Goal: Information Seeking & Learning: Learn about a topic

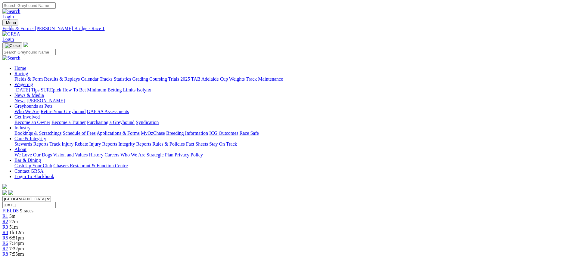
click at [43, 76] on link "Fields & Form" at bounding box center [28, 78] width 28 height 5
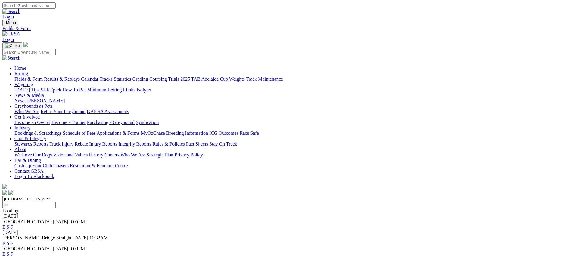
scroll to position [0, 0]
click at [5, 224] on link "E" at bounding box center [3, 226] width 3 height 5
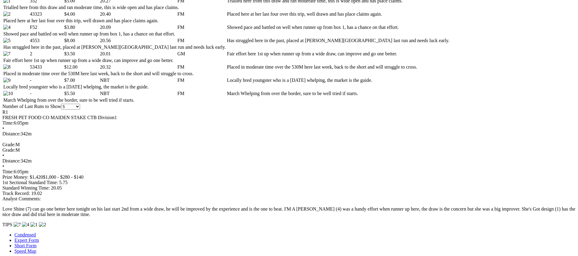
scroll to position [325, 0]
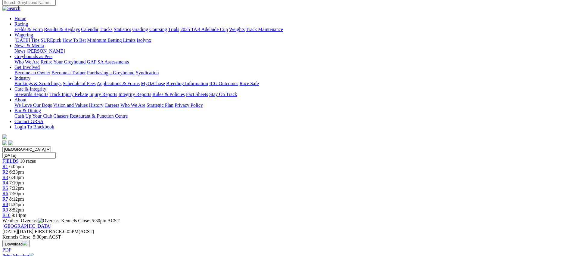
scroll to position [0, 0]
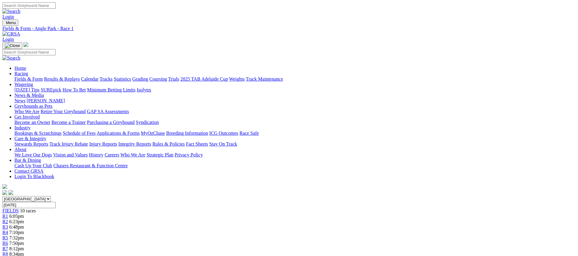
click at [8, 219] on span "R2" at bounding box center [5, 221] width 6 height 5
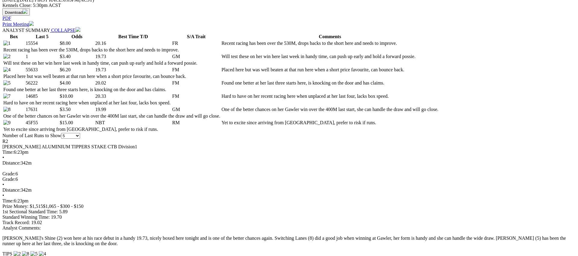
scroll to position [282, 0]
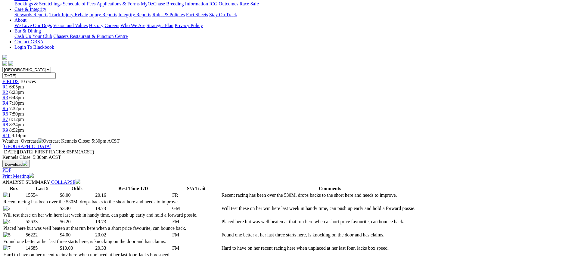
scroll to position [0, 0]
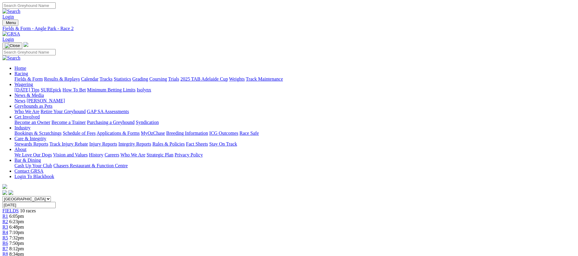
click at [8, 225] on span "R3" at bounding box center [5, 227] width 6 height 5
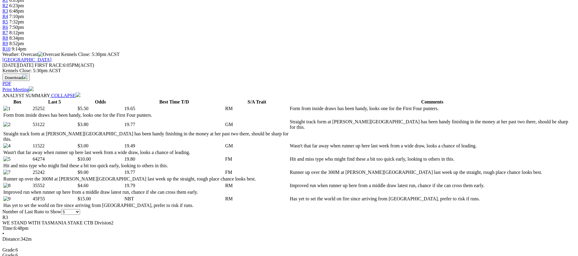
scroll to position [282, 0]
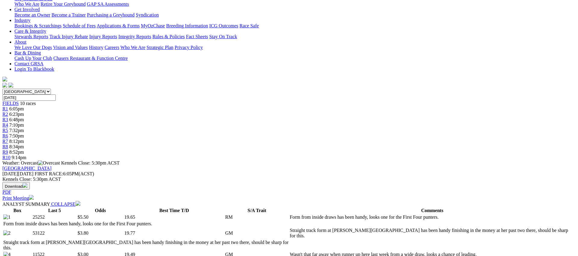
scroll to position [0, 0]
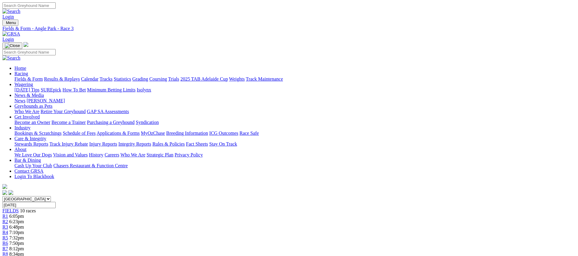
click at [8, 230] on link "R4" at bounding box center [5, 232] width 6 height 5
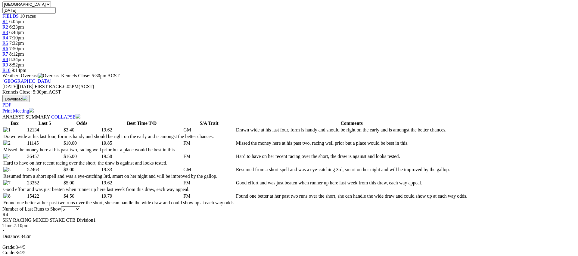
scroll to position [198, 0]
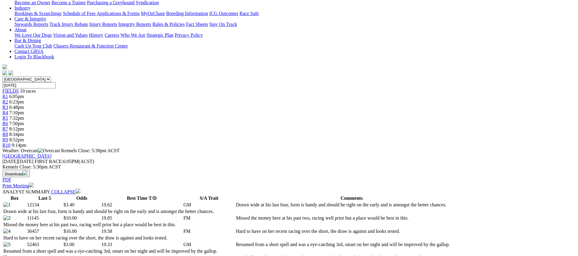
scroll to position [0, 0]
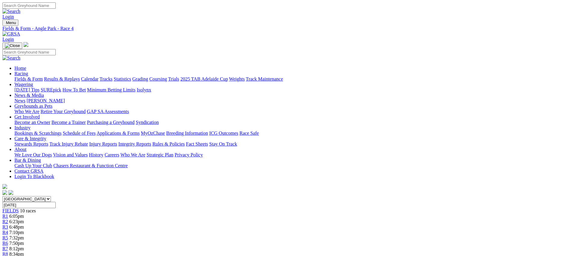
click at [8, 235] on span "R5" at bounding box center [5, 237] width 6 height 5
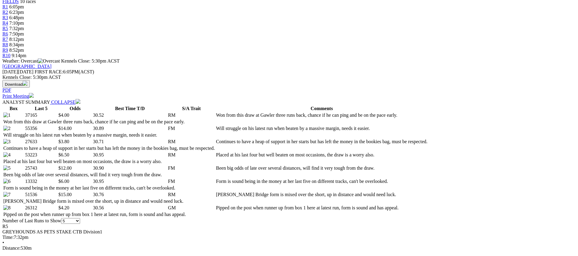
scroll to position [223, 0]
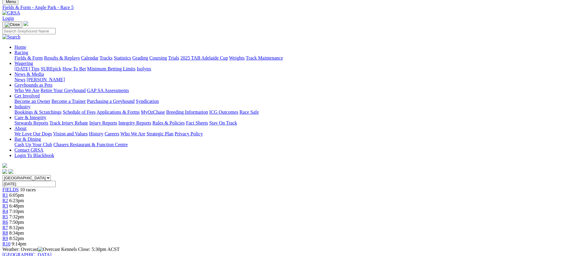
scroll to position [0, 0]
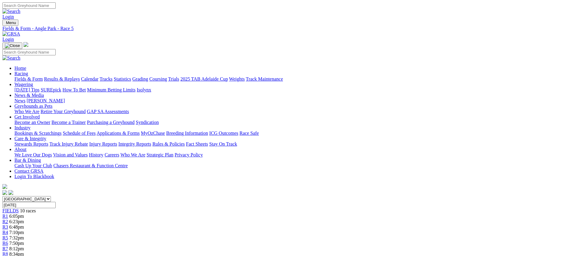
click at [8, 241] on link "R6" at bounding box center [5, 243] width 6 height 5
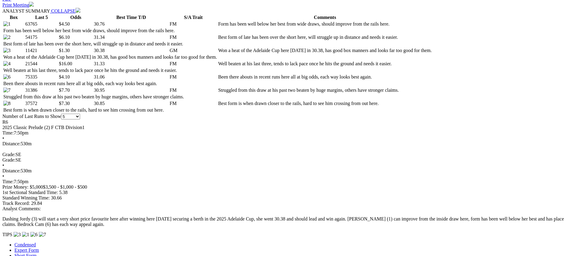
scroll to position [301, 0]
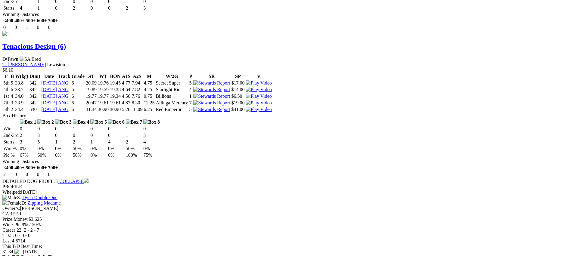
scroll to position [805, 0]
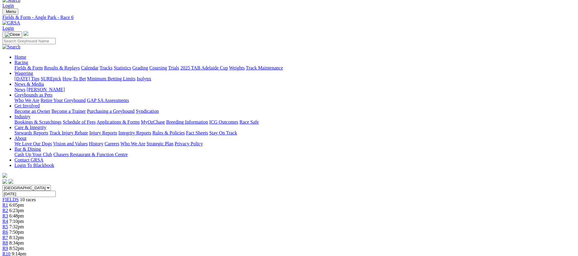
scroll to position [0, 0]
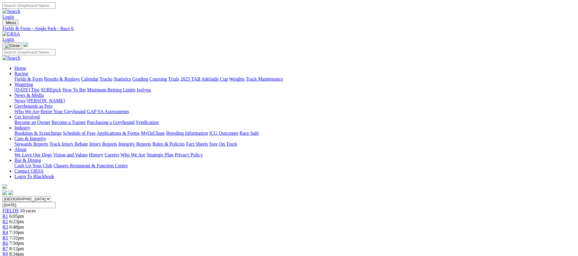
click at [367, 246] on div "R7 8:12pm" at bounding box center [288, 248] width 573 height 5
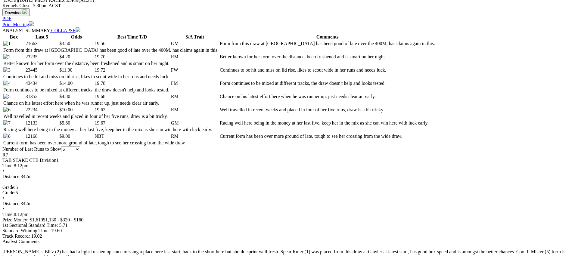
scroll to position [297, 0]
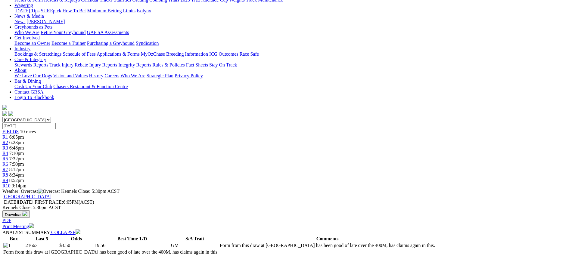
scroll to position [0, 0]
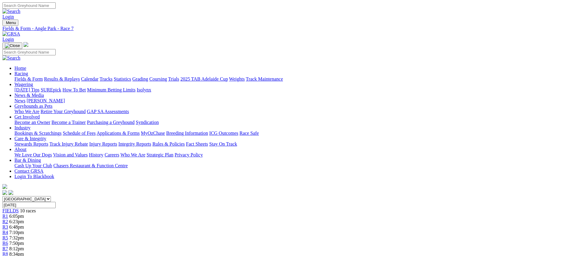
click at [8, 252] on link "R8" at bounding box center [5, 254] width 6 height 5
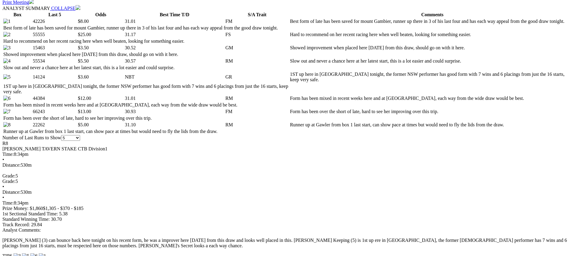
scroll to position [304, 0]
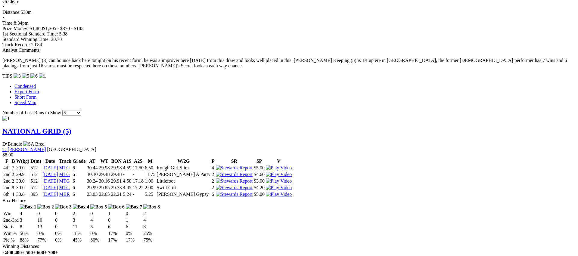
scroll to position [491, 0]
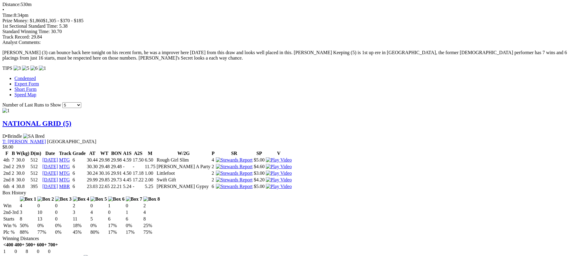
drag, startPoint x: 355, startPoint y: 18, endPoint x: 353, endPoint y: 20, distance: 3.3
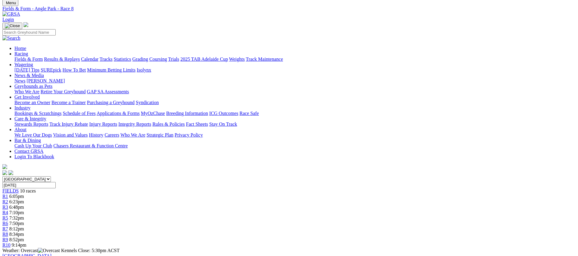
scroll to position [0, 0]
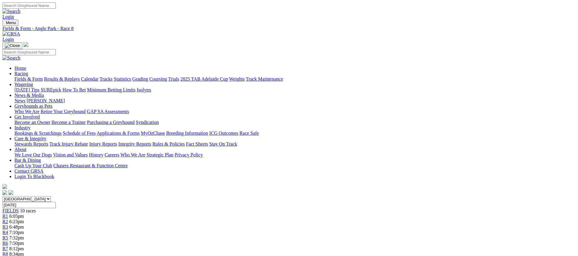
click at [423, 256] on div "R9 8:52pm" at bounding box center [288, 259] width 573 height 5
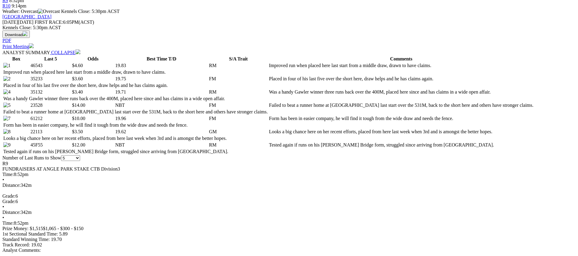
scroll to position [260, 0]
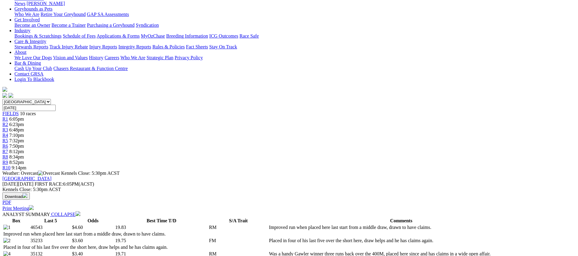
scroll to position [0, 0]
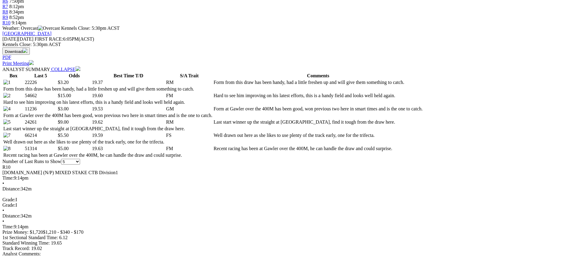
scroll to position [243, 0]
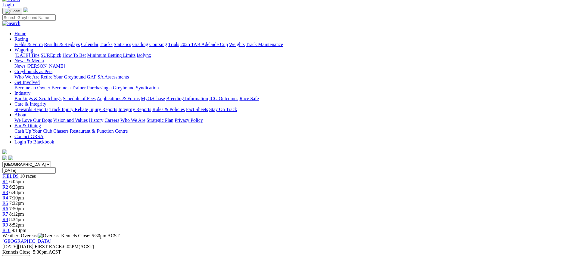
scroll to position [0, 0]
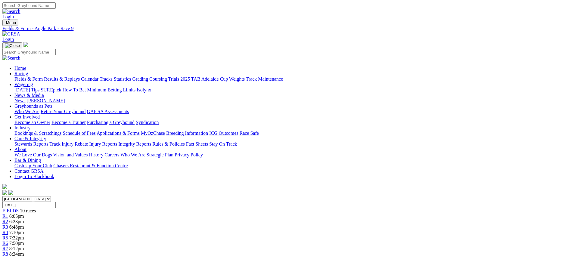
click at [43, 76] on link "Fields & Form" at bounding box center [28, 78] width 28 height 5
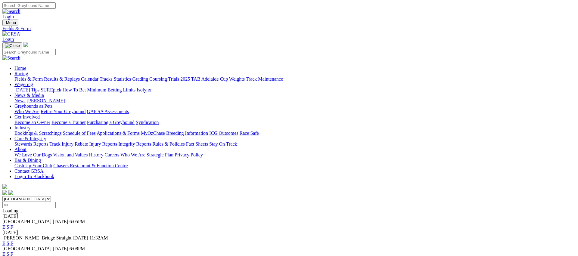
click at [5, 241] on link "E" at bounding box center [3, 243] width 3 height 5
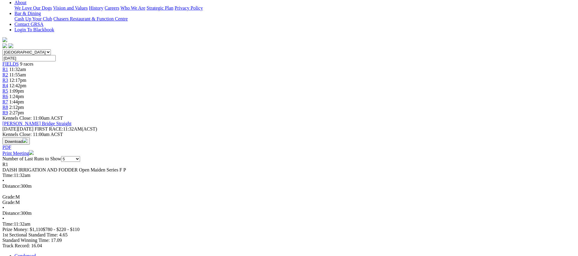
scroll to position [146, 0]
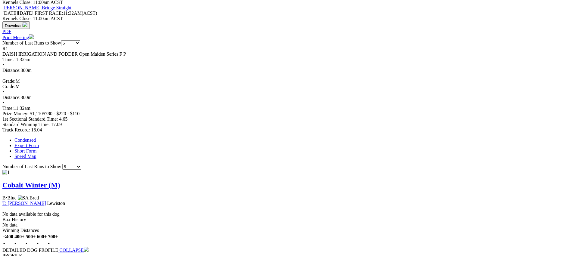
scroll to position [263, 0]
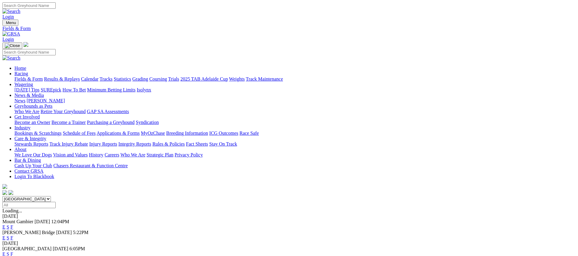
click at [43, 76] on link "Fields & Form" at bounding box center [28, 78] width 28 height 5
